Goal: Task Accomplishment & Management: Manage account settings

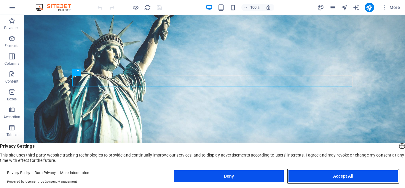
click at [311, 174] on button "Accept All" at bounding box center [343, 176] width 109 height 12
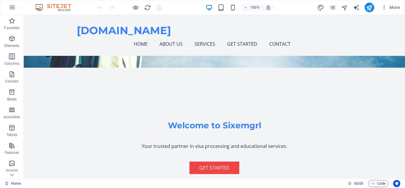
scroll to position [122, 0]
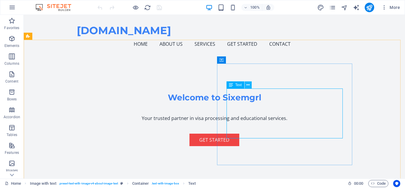
click at [247, 84] on icon at bounding box center [248, 85] width 3 height 6
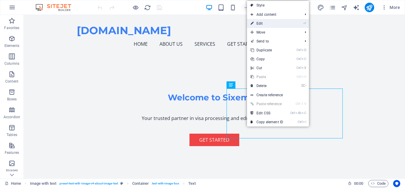
click at [264, 23] on link "⏎ Edit" at bounding box center [267, 23] width 40 height 9
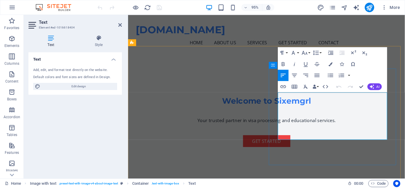
click at [316, 72] on icon "button" at bounding box center [317, 75] width 7 height 7
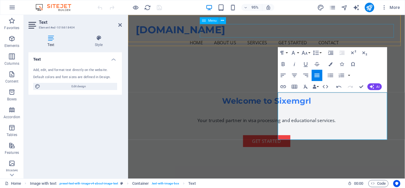
click at [364, 38] on nav "Home About Us Services Get Started Contact" at bounding box center [273, 44] width 275 height 14
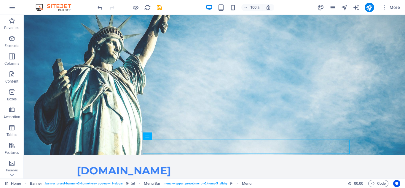
scroll to position [0, 0]
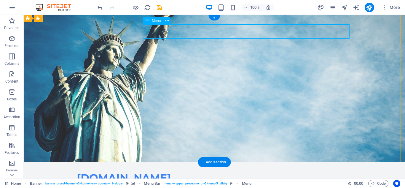
click at [233, 184] on nav "Home About Us Services Get Started Contact" at bounding box center [214, 191] width 275 height 14
select select
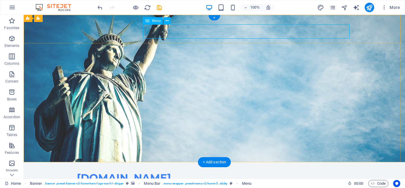
select select
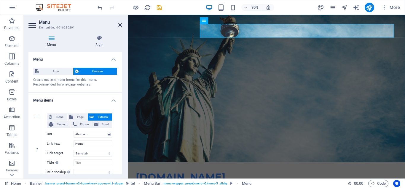
click at [120, 24] on icon at bounding box center [120, 25] width 4 height 5
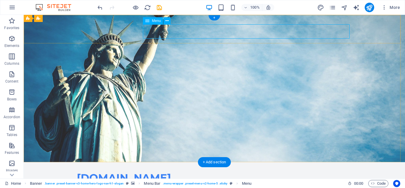
click at [234, 184] on nav "Home About Us Services Get Started Contact" at bounding box center [214, 191] width 275 height 14
click at [168, 19] on icon at bounding box center [167, 21] width 3 height 6
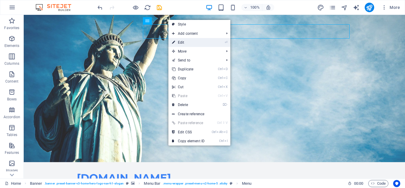
click at [201, 41] on link "⏎ Edit" at bounding box center [189, 42] width 40 height 9
select select
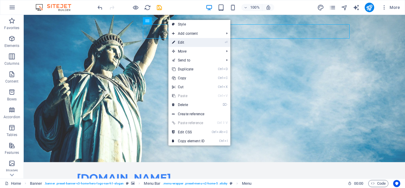
select select
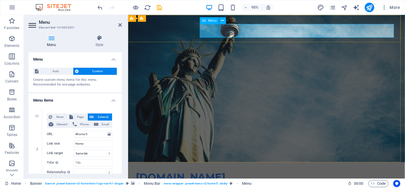
click at [50, 41] on h4 "Menu" at bounding box center [52, 41] width 48 height 12
click at [32, 27] on icon at bounding box center [32, 24] width 9 height 9
drag, startPoint x: 120, startPoint y: 66, endPoint x: 120, endPoint y: 82, distance: 16.3
click at [120, 82] on div "Auto Custom Create custom menu items for this menu. Recommended for one-page we…" at bounding box center [74, 77] width 93 height 29
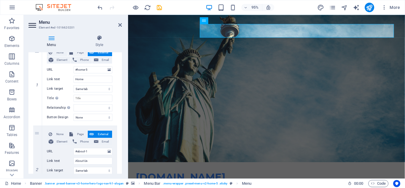
scroll to position [41, 0]
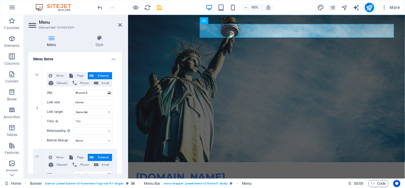
drag, startPoint x: 120, startPoint y: 76, endPoint x: 119, endPoint y: 65, distance: 10.4
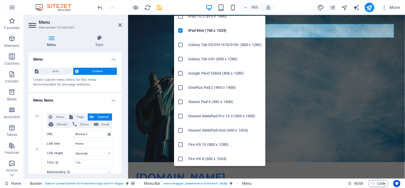
scroll to position [9, 0]
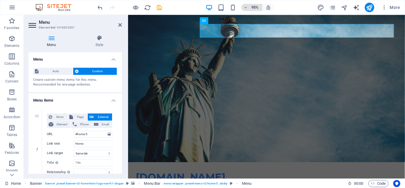
click at [250, 8] on span "95%" at bounding box center [252, 7] width 16 height 7
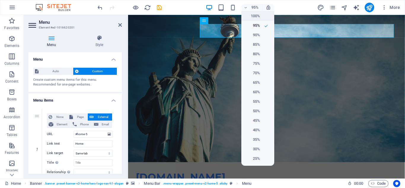
click at [252, 18] on h6 "100%" at bounding box center [252, 15] width 15 height 7
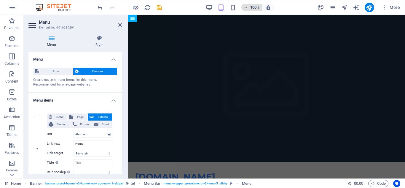
click at [246, 6] on icon "button" at bounding box center [246, 8] width 4 height 4
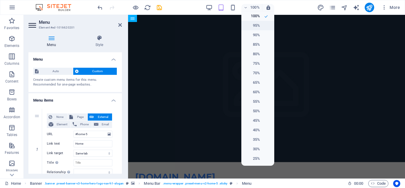
click at [250, 24] on h6 "95%" at bounding box center [252, 25] width 15 height 7
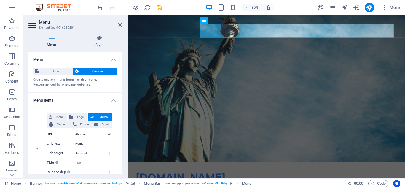
click at [289, 8] on div "95% More" at bounding box center [249, 7] width 306 height 9
click at [333, 10] on icon "pages" at bounding box center [332, 7] width 7 height 7
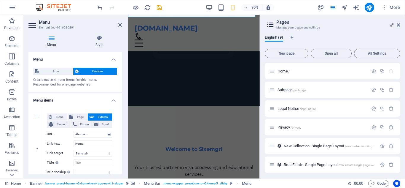
scroll to position [0, 0]
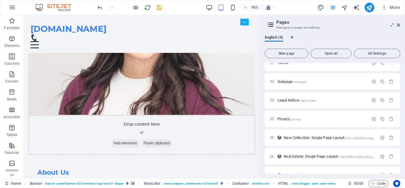
scroll to position [8, 0]
click at [400, 26] on icon at bounding box center [399, 25] width 4 height 5
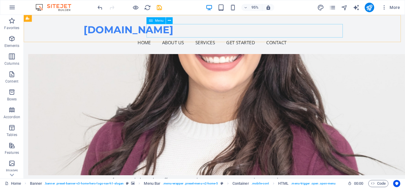
click at [280, 37] on nav "Home About Us Services Get Started Contact" at bounding box center [224, 44] width 275 height 14
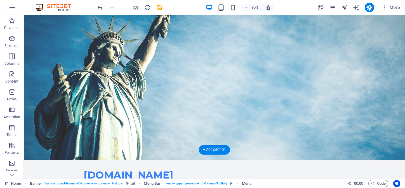
scroll to position [0, 0]
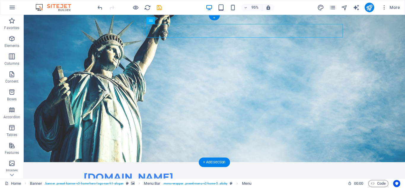
drag, startPoint x: 271, startPoint y: 31, endPoint x: 291, endPoint y: 30, distance: 19.9
click at [383, 7] on icon "button" at bounding box center [385, 7] width 6 height 6
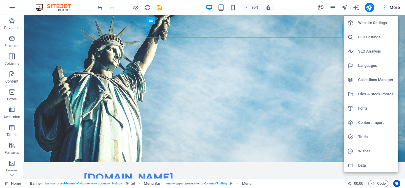
drag, startPoint x: 402, startPoint y: 31, endPoint x: 402, endPoint y: 41, distance: 9.2
click at [402, 41] on div at bounding box center [202, 94] width 405 height 188
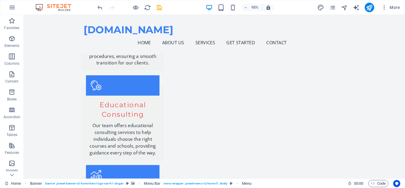
scroll to position [645, 0]
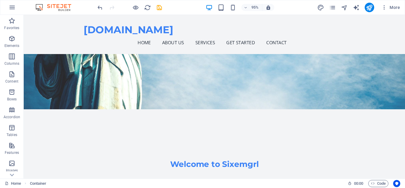
scroll to position [0, 0]
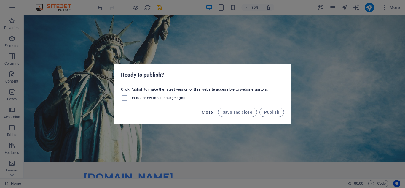
click at [209, 111] on span "Close" at bounding box center [207, 112] width 11 height 5
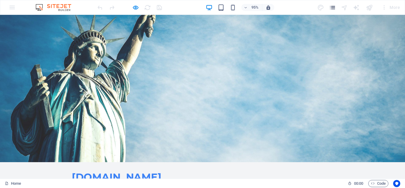
click at [333, 9] on icon "pages" at bounding box center [332, 7] width 7 height 7
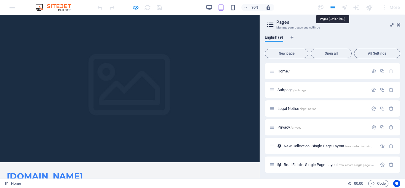
click at [333, 9] on icon "pages" at bounding box center [332, 7] width 7 height 7
